Goal: Task Accomplishment & Management: Manage account settings

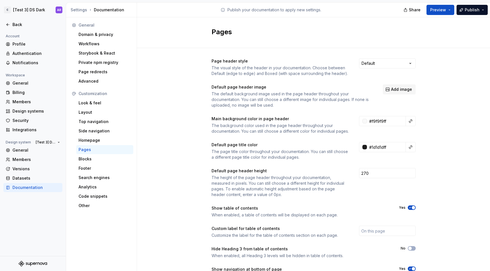
scroll to position [38, 0]
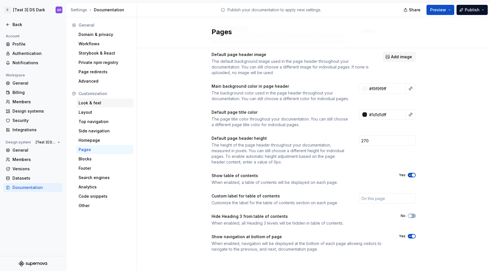
click at [108, 100] on div "Look & feel" at bounding box center [104, 103] width 52 height 6
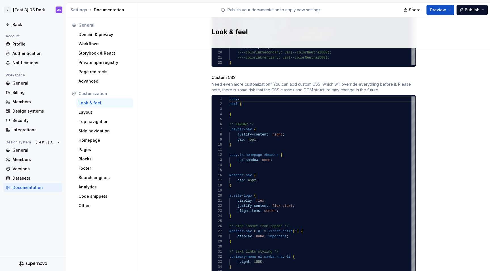
scroll to position [430, 0]
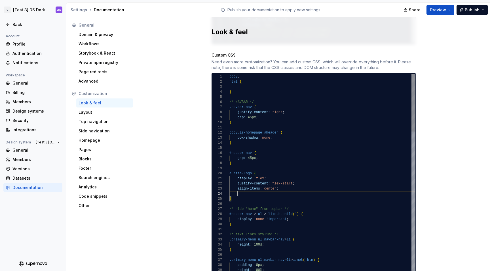
scroll to position [15, 63]
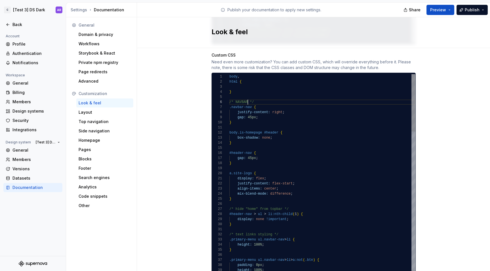
scroll to position [26, 18]
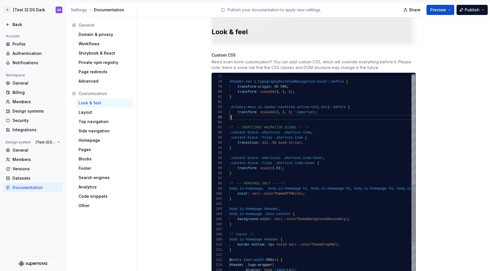
click at [243, 114] on div "#header-nav a.typographyDocsViewNavigation:hover::before { transform-origin: 0%…" at bounding box center [383, 40] width 309 height 707
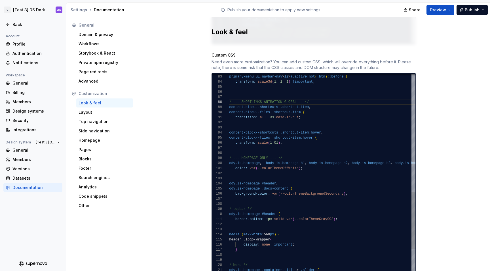
scroll to position [36, 78]
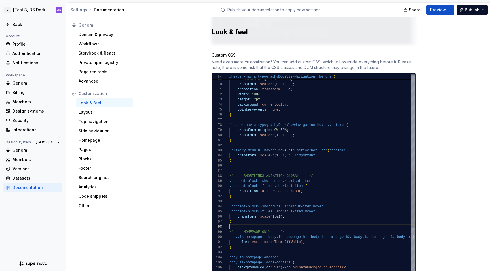
click at [250, 220] on div ".content-block--files .shortcut-item:hover { transform: scale ( 1.01 ) ; } /* -…" at bounding box center [383, 86] width 309 height 712
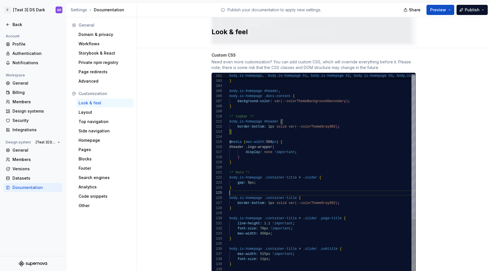
scroll to position [20, 0]
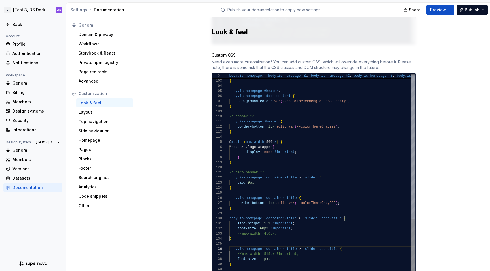
scroll to position [26, 74]
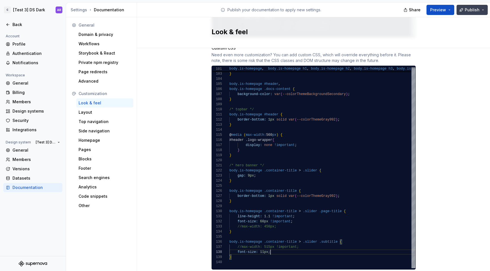
type textarea "**********"
click at [467, 6] on button "Publish" at bounding box center [471, 10] width 31 height 10
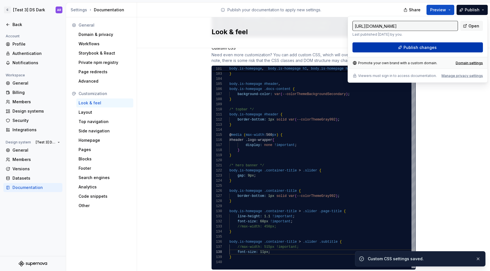
click at [445, 47] on button "Publish changes" at bounding box center [417, 48] width 130 height 10
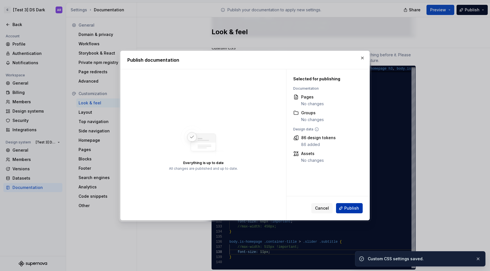
click at [361, 208] on button "Publish" at bounding box center [349, 208] width 27 height 10
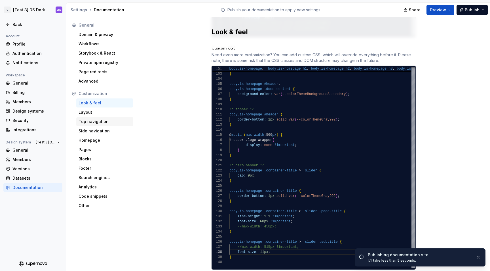
click at [105, 120] on div "Top navigation" at bounding box center [104, 122] width 52 height 6
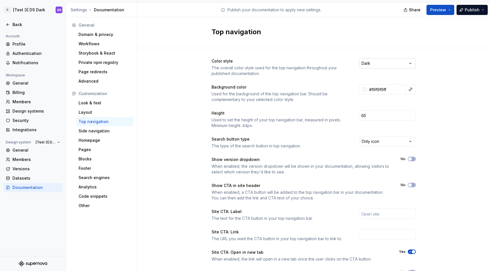
click at [369, 63] on html "C [Test 3] DS Dark AR Back Account Profile Authentication Notifications Workspa…" at bounding box center [245, 135] width 490 height 271
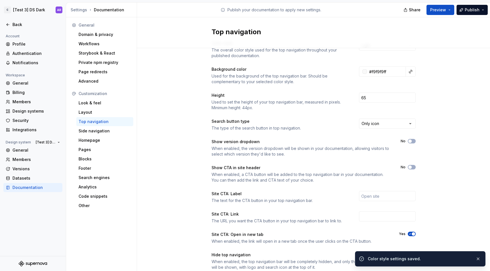
scroll to position [36, 0]
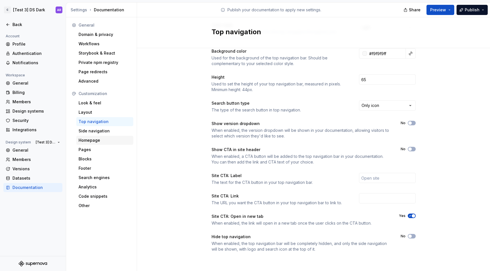
click at [101, 139] on div "Homepage" at bounding box center [104, 141] width 52 height 6
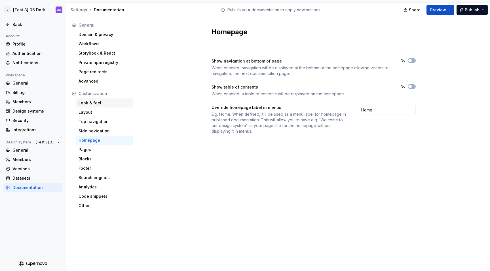
click at [97, 105] on div "Look & feel" at bounding box center [104, 103] width 52 height 6
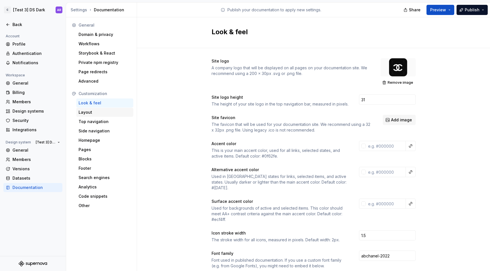
click at [96, 111] on div "Layout" at bounding box center [104, 113] width 52 height 6
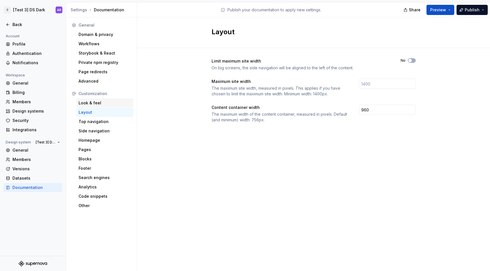
click at [99, 101] on div "Look & feel" at bounding box center [104, 103] width 52 height 6
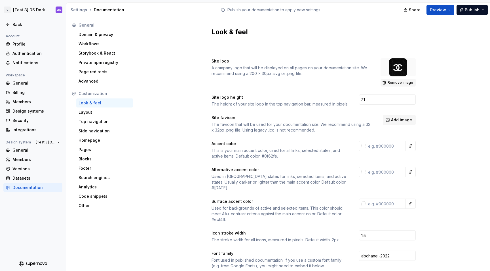
click at [402, 84] on span "Remove image" at bounding box center [400, 82] width 26 height 5
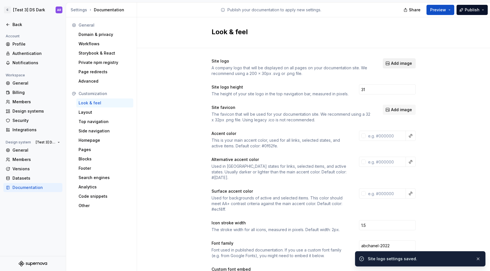
click at [398, 66] on button "Add image" at bounding box center [399, 63] width 33 height 10
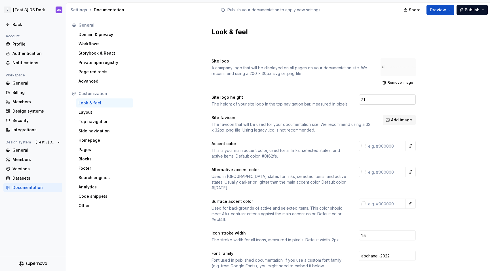
click at [376, 97] on input "31" at bounding box center [387, 100] width 57 height 10
type input "24"
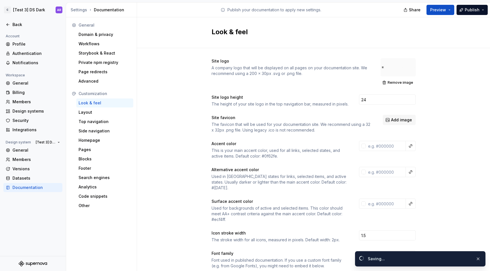
click at [318, 79] on div "Site logo A company logo that will be displayed on all pages on your documentat…" at bounding box center [313, 72] width 204 height 28
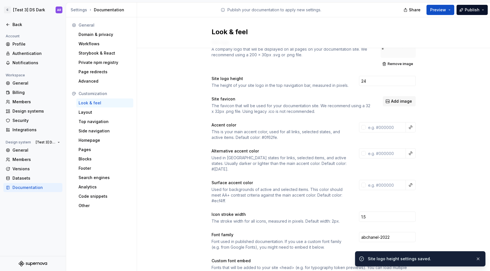
scroll to position [20, 0]
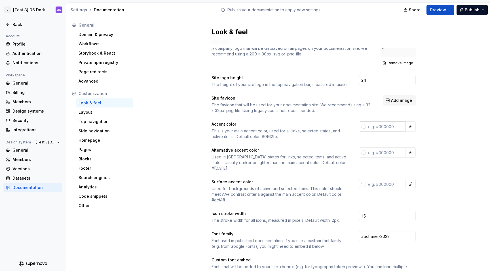
click at [370, 127] on input "text" at bounding box center [386, 127] width 40 height 10
click at [333, 137] on div "This is your main accent color, used for all links, selected states, and active…" at bounding box center [279, 133] width 137 height 11
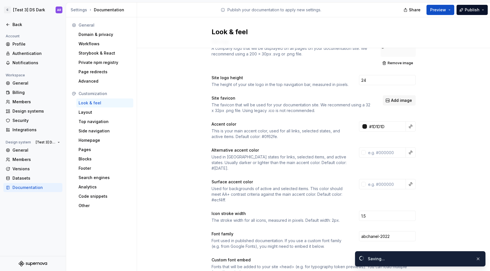
type input "#1d1d1dff"
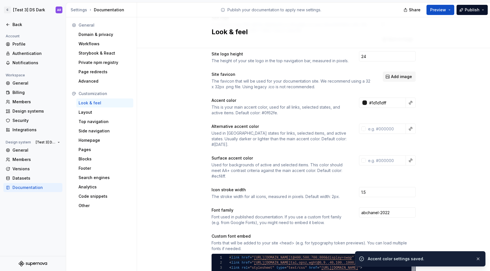
scroll to position [44, 0]
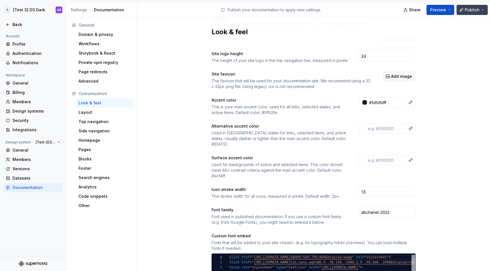
click at [481, 9] on button "Publish" at bounding box center [471, 10] width 31 height 10
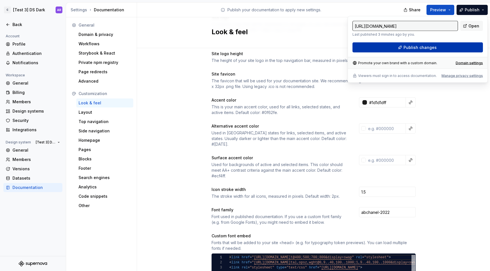
click at [455, 46] on button "Publish changes" at bounding box center [417, 48] width 130 height 10
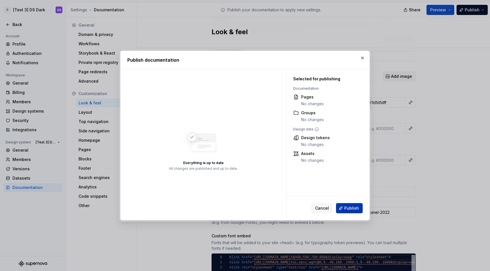
click at [358, 209] on span "Publish" at bounding box center [351, 209] width 15 height 6
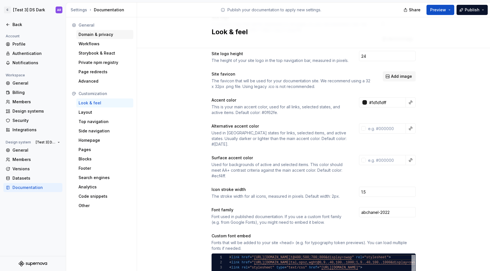
click at [102, 35] on div "Domain & privacy" at bounding box center [104, 35] width 52 height 6
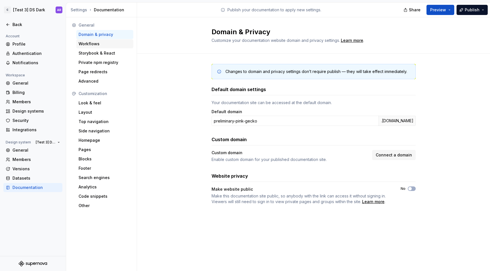
click at [106, 47] on div "Workflows" at bounding box center [104, 43] width 57 height 9
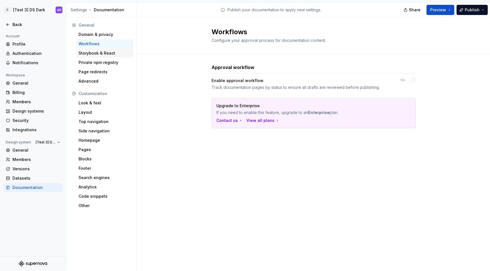
click at [108, 53] on div "Storybook & React" at bounding box center [104, 53] width 52 height 6
type textarea "*"
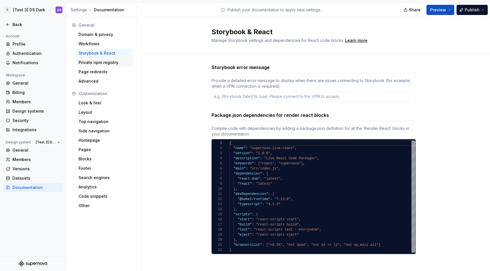
click at [112, 61] on div "Private npm registry" at bounding box center [104, 63] width 52 height 6
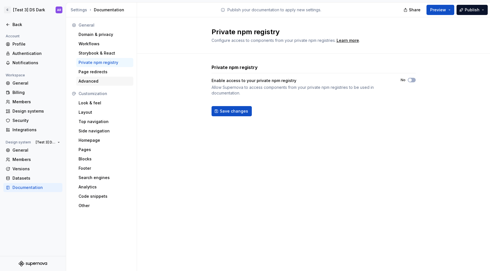
click at [110, 78] on div "Advanced" at bounding box center [104, 81] width 52 height 6
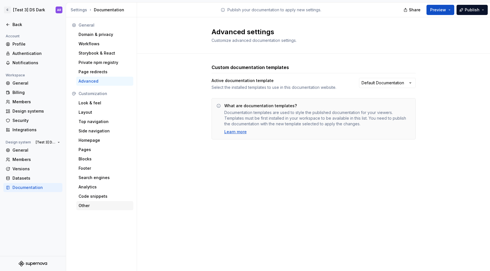
click at [94, 206] on div "Other" at bounding box center [104, 206] width 52 height 6
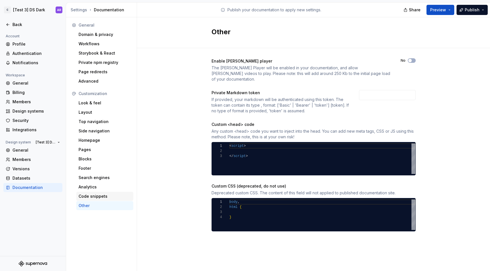
click at [98, 197] on div "Code snippets" at bounding box center [104, 197] width 52 height 6
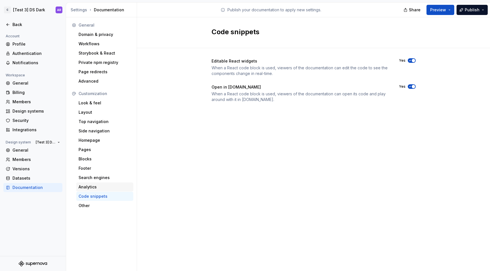
click at [101, 186] on div "Analytics" at bounding box center [104, 187] width 52 height 6
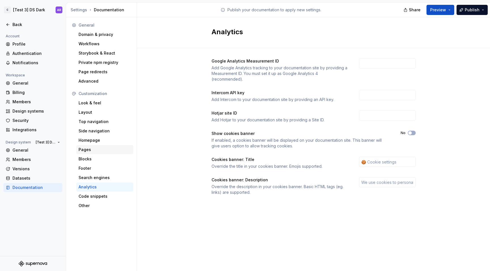
click at [103, 153] on div "Pages" at bounding box center [104, 149] width 57 height 9
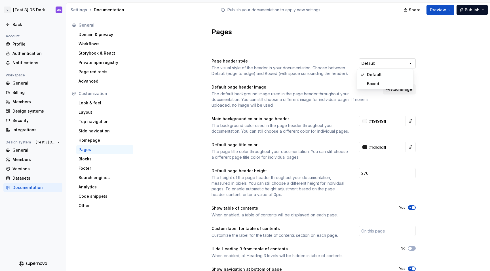
click at [377, 66] on html "C [Test 3] DS Dark AR Back Account Profile Authentication Notifications Workspa…" at bounding box center [245, 135] width 490 height 271
click at [264, 70] on html "C [Test 3] DS Dark AR Back Account Profile Authentication Notifications Workspa…" at bounding box center [245, 135] width 490 height 271
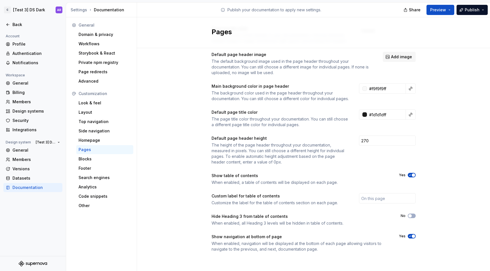
scroll to position [38, 0]
click at [396, 86] on input "#f9f9f9ff" at bounding box center [386, 89] width 39 height 10
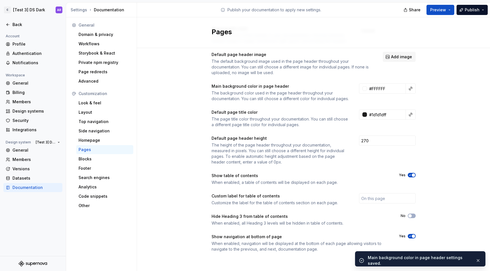
type input "#ffffffff"
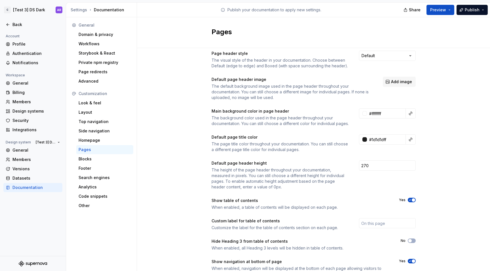
scroll to position [0, 0]
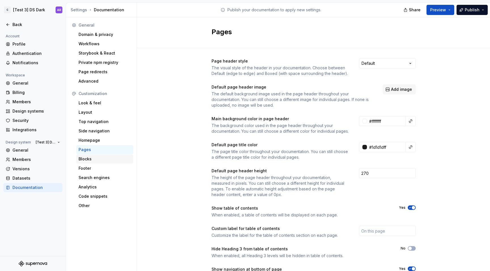
click at [107, 159] on div "Blocks" at bounding box center [104, 159] width 52 height 6
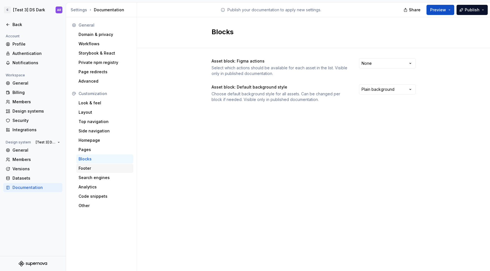
click at [108, 167] on div "Footer" at bounding box center [104, 169] width 52 height 6
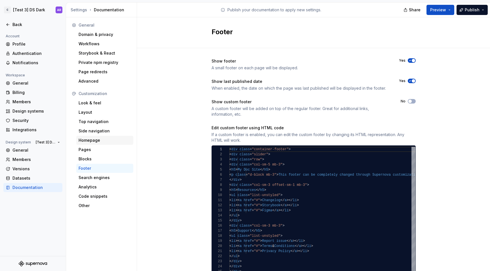
click at [109, 141] on div "Homepage" at bounding box center [104, 141] width 52 height 6
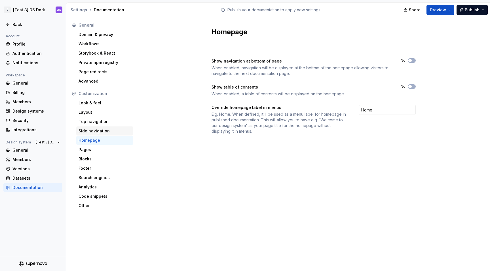
click at [109, 131] on div "Side navigation" at bounding box center [104, 131] width 52 height 6
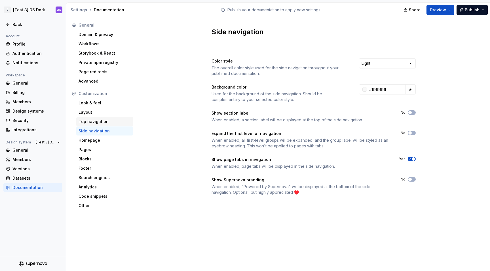
click at [111, 122] on div "Top navigation" at bounding box center [104, 122] width 52 height 6
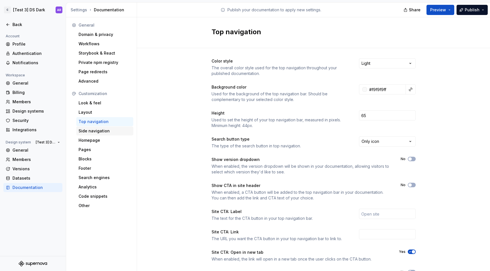
click at [112, 129] on div "Side navigation" at bounding box center [104, 131] width 52 height 6
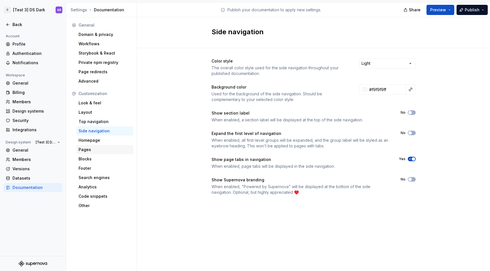
click at [109, 148] on div "Pages" at bounding box center [104, 150] width 52 height 6
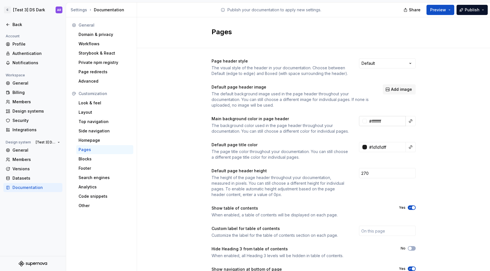
click at [381, 116] on input "#ffffffff" at bounding box center [386, 121] width 39 height 10
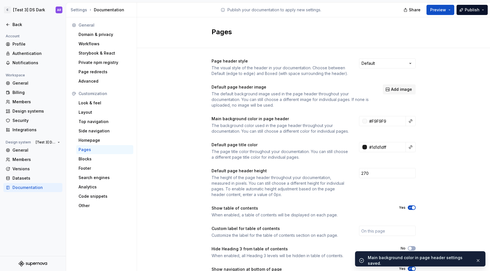
type input "#f9f9f9ff"
click at [95, 139] on div "Homepage" at bounding box center [104, 141] width 52 height 6
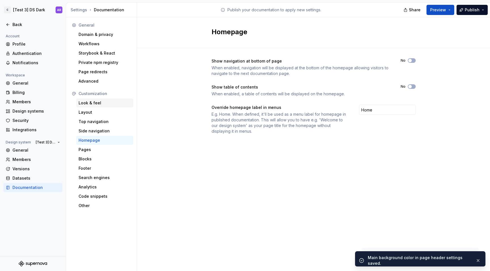
click at [102, 100] on div "Look & feel" at bounding box center [104, 103] width 52 height 6
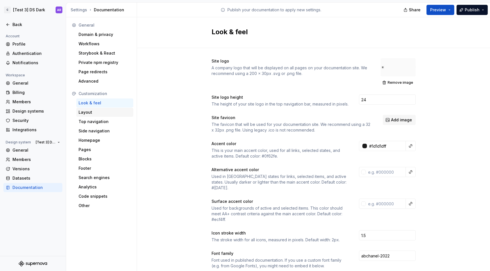
click at [101, 110] on div "Layout" at bounding box center [104, 113] width 52 height 6
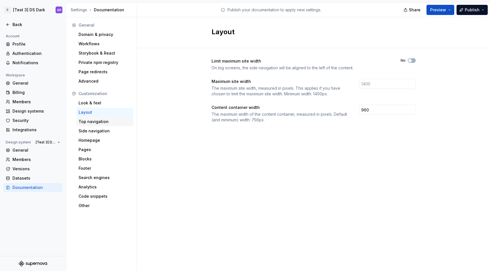
click at [100, 122] on div "Top navigation" at bounding box center [104, 122] width 52 height 6
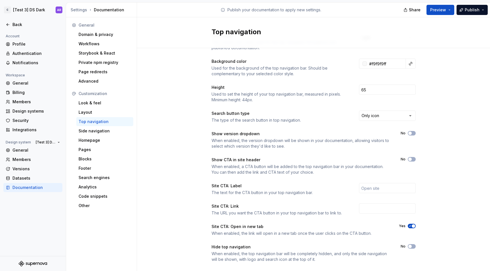
scroll to position [36, 0]
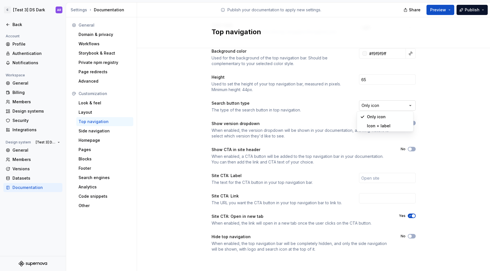
click at [366, 103] on html "C [Test 3] DS Dark AR Back Account Profile Authentication Notifications Workspa…" at bounding box center [245, 135] width 490 height 271
click at [326, 103] on html "C [Test 3] DS Dark AR Back Account Profile Authentication Notifications Workspa…" at bounding box center [245, 135] width 490 height 271
click at [98, 113] on div "Layout" at bounding box center [104, 113] width 52 height 6
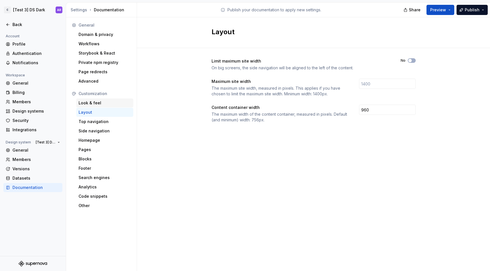
click at [92, 104] on div "Look & feel" at bounding box center [104, 103] width 52 height 6
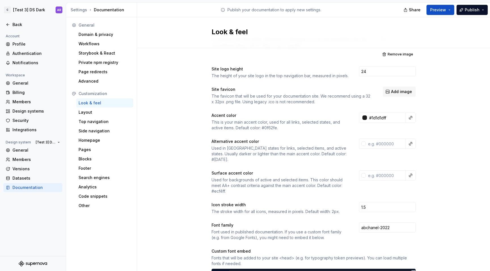
scroll to position [28, 0]
click at [396, 92] on span "Add image" at bounding box center [401, 92] width 21 height 6
click at [395, 92] on span "Add image" at bounding box center [401, 92] width 21 height 6
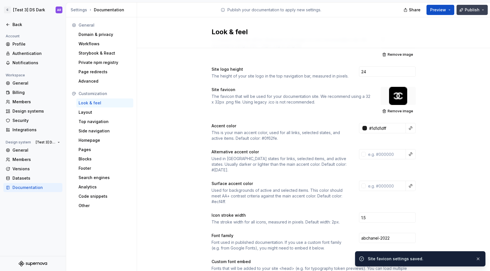
click at [478, 12] on span "Publish" at bounding box center [471, 10] width 15 height 6
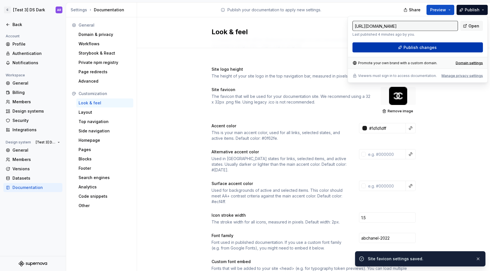
click at [433, 44] on button "Publish changes" at bounding box center [417, 48] width 130 height 10
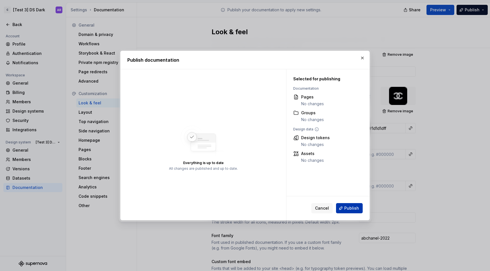
click at [351, 205] on button "Publish" at bounding box center [349, 208] width 27 height 10
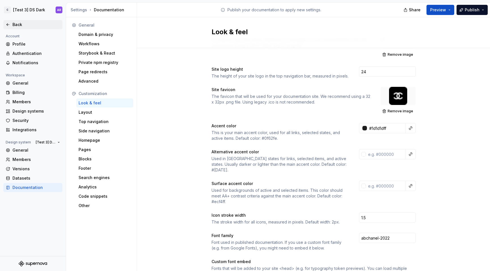
click at [16, 23] on div "Back" at bounding box center [36, 25] width 48 height 6
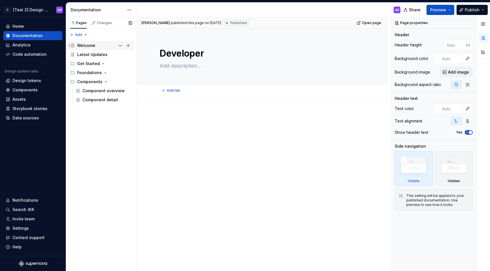
click at [105, 47] on div "Welcome" at bounding box center [104, 46] width 55 height 8
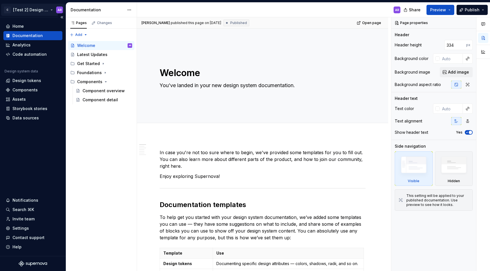
click at [44, 10] on html "C [Test 2] Design System AR Home Documentation Analytics Code automation Design…" at bounding box center [245, 135] width 490 height 271
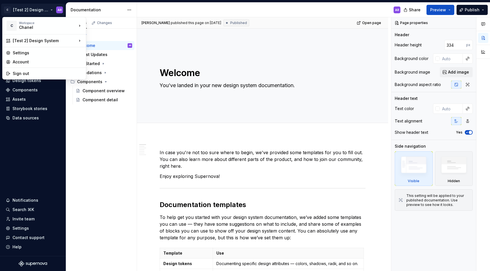
click at [45, 10] on html "C [Test 2] Design System AR Home Documentation Analytics Code automation Design…" at bounding box center [245, 135] width 490 height 271
click at [46, 7] on html "C [Test 2] Design System AR Home Documentation Analytics Code automation Design…" at bounding box center [245, 135] width 490 height 271
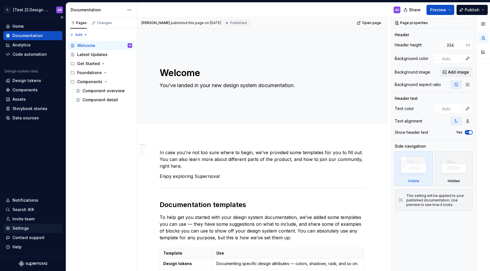
click at [29, 226] on div "Settings" at bounding box center [33, 229] width 54 height 6
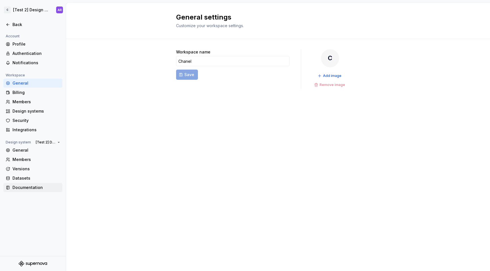
click at [28, 188] on div "Documentation" at bounding box center [36, 188] width 48 height 6
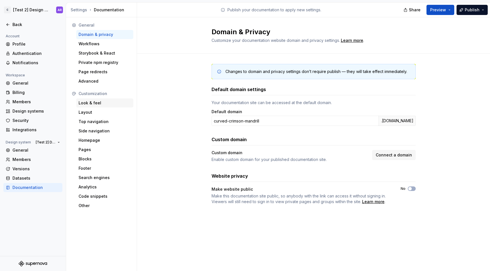
click at [95, 103] on div "Look & feel" at bounding box center [104, 103] width 52 height 6
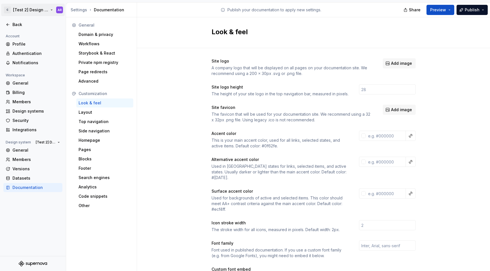
click at [48, 11] on html "C [Test 2] Design System AR Back Account Profile Authentication Notifications W…" at bounding box center [245, 135] width 490 height 271
click at [44, 135] on html "C [Test 2] Design System AR Back Account Profile Authentication Notifications W…" at bounding box center [245, 135] width 490 height 271
click at [45, 145] on span "[Test 2] Design System" at bounding box center [46, 142] width 20 height 5
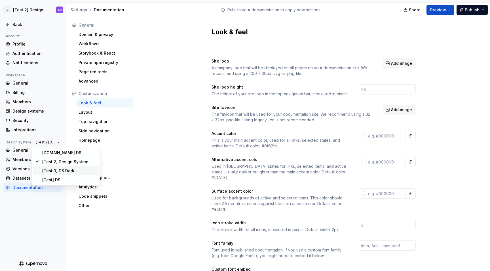
click at [61, 168] on div "[Test 3] DS Dark" at bounding box center [66, 171] width 66 height 9
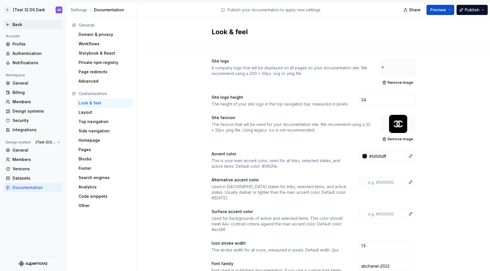
click at [10, 29] on div "Back" at bounding box center [32, 24] width 59 height 9
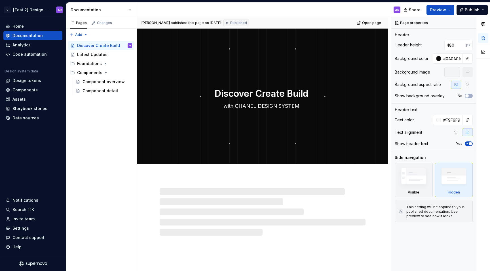
type textarea "*"
type textarea "Welcome"
type textarea "You’ve landed in your new design system documentation."
type input "334"
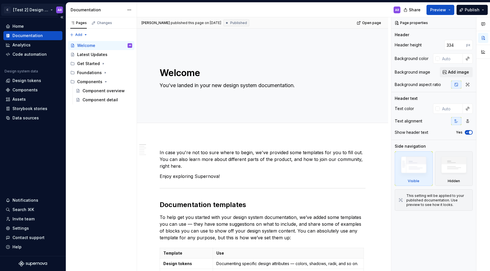
click at [48, 9] on html "C [Test 2] Design System AR Home Documentation Analytics Code automation Design…" at bounding box center [245, 135] width 490 height 271
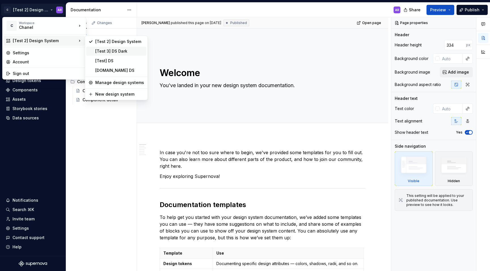
click at [124, 53] on div "[Test 3] DS Dark" at bounding box center [119, 51] width 49 height 6
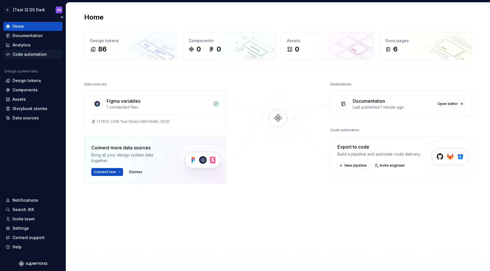
click at [37, 54] on div "Code automation" at bounding box center [29, 55] width 34 height 6
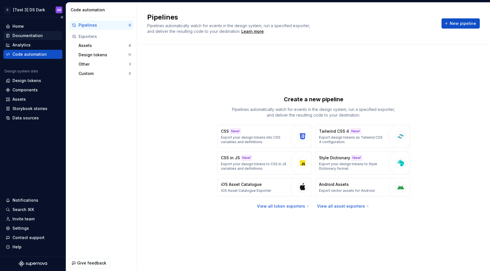
click at [40, 35] on div "Documentation" at bounding box center [27, 36] width 30 height 6
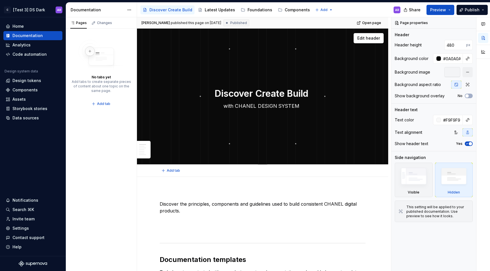
click at [251, 94] on textarea "Discover Create Build" at bounding box center [261, 94] width 206 height 14
click at [252, 94] on textarea "Discover Create Build" at bounding box center [261, 94] width 206 height 14
type textarea "*"
type textarea "Discover. Create Build"
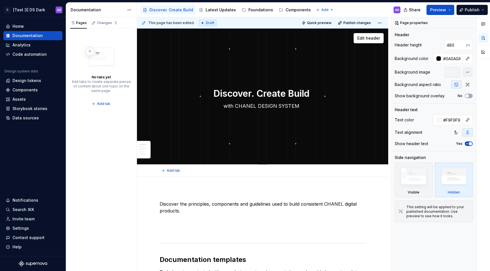
click at [284, 94] on textarea "Discover. Create Build" at bounding box center [261, 94] width 206 height 14
type textarea "*"
type textarea "Discover. Create. Build"
click at [313, 94] on textarea "Discover. Create. Build" at bounding box center [261, 94] width 206 height 14
type textarea "*"
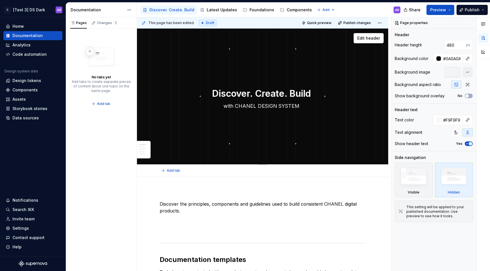
type textarea "Discover. Create. Build."
type textarea "*"
click at [218, 92] on textarea "Discover. Create. Build." at bounding box center [261, 94] width 206 height 14
click at [273, 93] on textarea "Discover. Create. Build." at bounding box center [261, 94] width 206 height 14
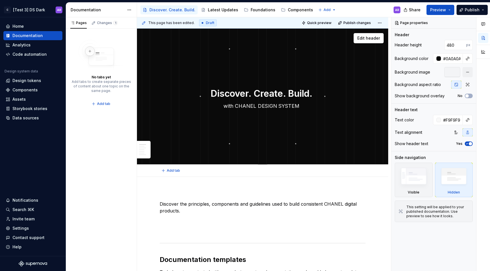
type textarea "Discover. Create. Build."
click at [321, 154] on div "Discover. Create. Build. with CHANEL DESIGN SYSTEM Edit header" at bounding box center [262, 97] width 251 height 136
click at [475, 9] on span "Publish" at bounding box center [471, 10] width 15 height 6
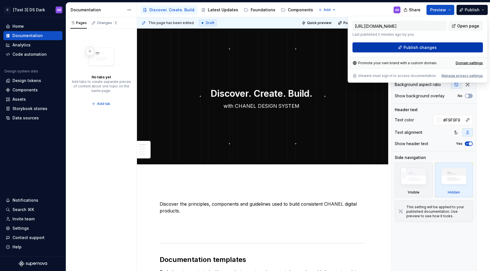
click at [451, 45] on button "Publish changes" at bounding box center [417, 48] width 130 height 10
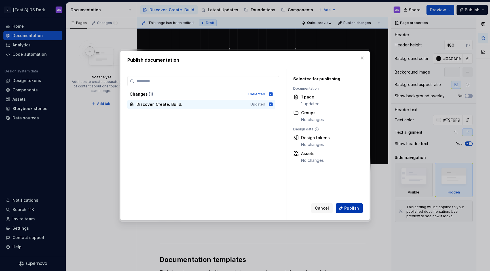
click at [351, 208] on span "Publish" at bounding box center [351, 209] width 15 height 6
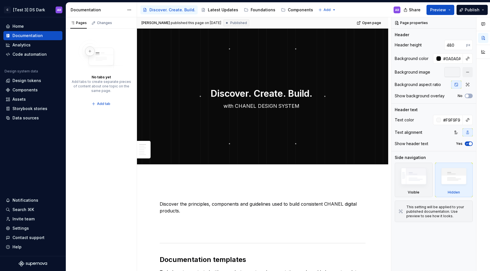
type textarea "*"
click at [36, 227] on div "Settings" at bounding box center [33, 229] width 54 height 6
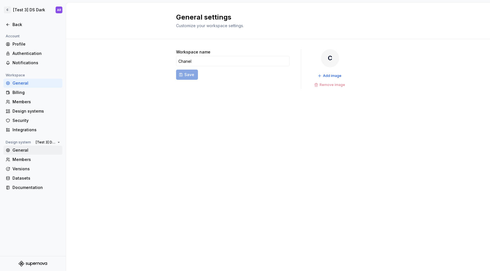
click at [35, 153] on div "General" at bounding box center [36, 151] width 48 height 6
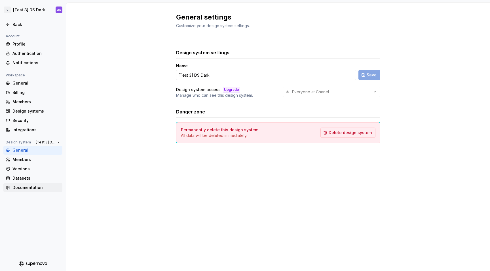
click at [34, 188] on div "Documentation" at bounding box center [36, 188] width 48 height 6
